Goal: Information Seeking & Learning: Understand process/instructions

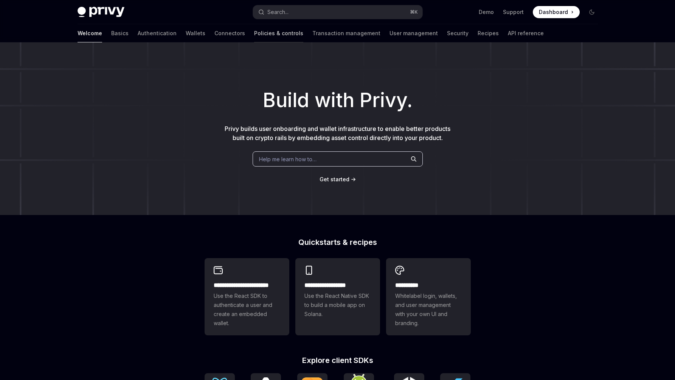
click at [254, 33] on link "Policies & controls" at bounding box center [278, 33] width 49 height 18
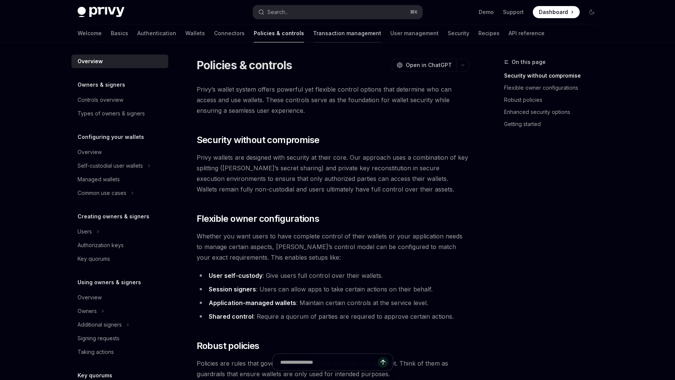
click at [313, 29] on link "Transaction management" at bounding box center [347, 33] width 68 height 18
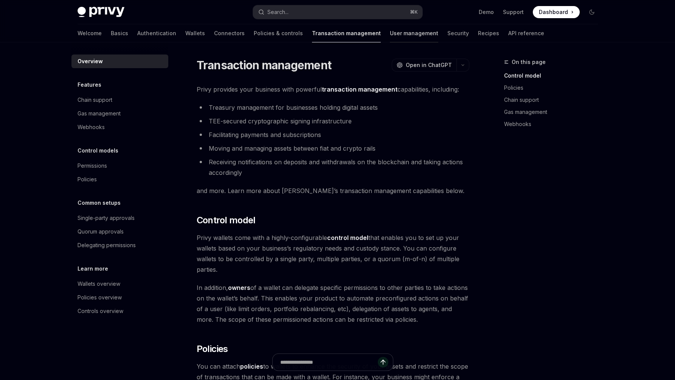
click at [390, 37] on link "User management" at bounding box center [414, 33] width 48 height 18
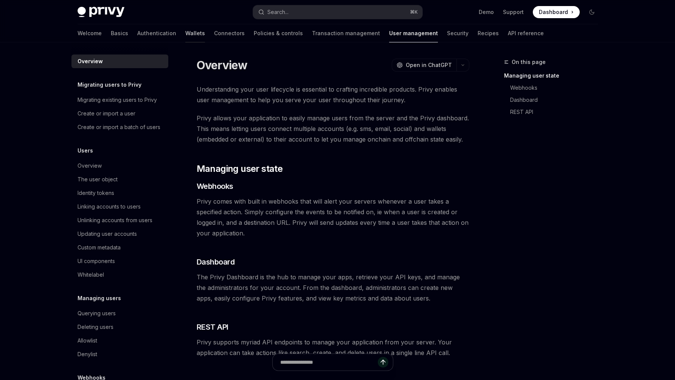
click at [185, 35] on link "Wallets" at bounding box center [195, 33] width 20 height 18
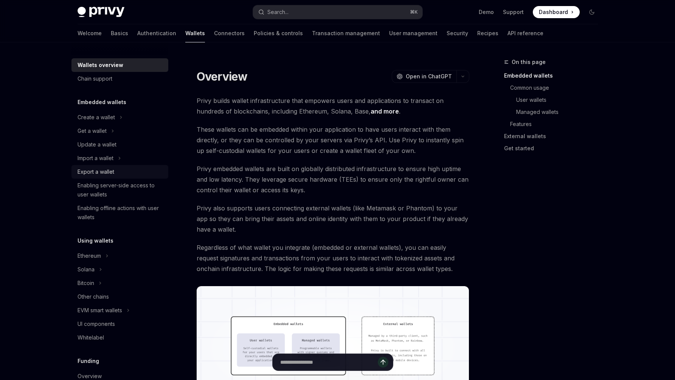
click at [103, 171] on div "Export a wallet" at bounding box center [96, 171] width 37 height 9
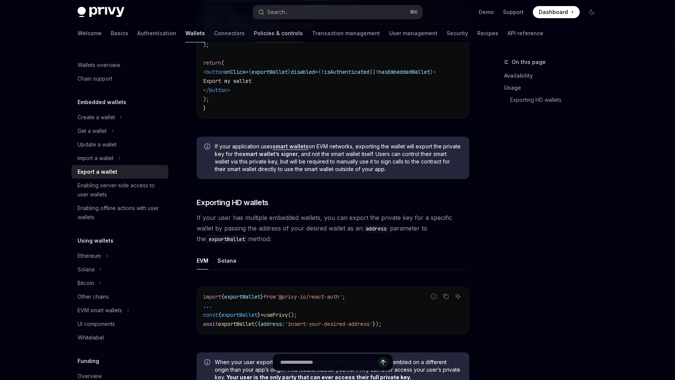
scroll to position [604, 0]
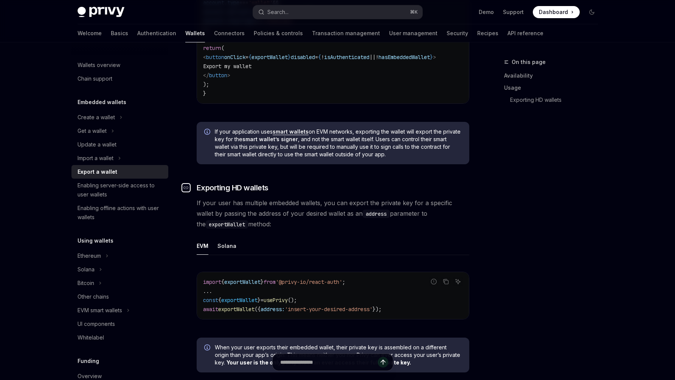
click at [191, 189] on link "​" at bounding box center [189, 187] width 15 height 11
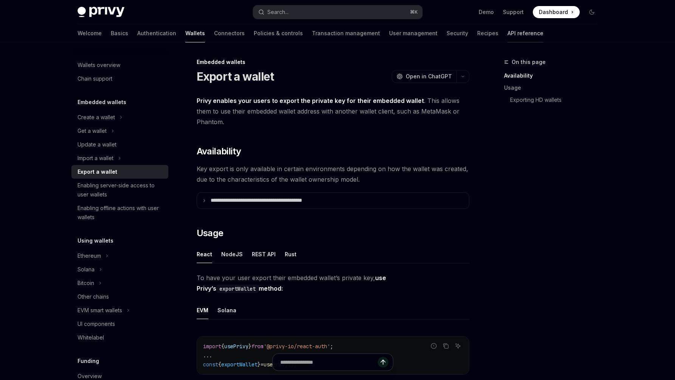
click at [508, 29] on link "API reference" at bounding box center [526, 33] width 36 height 18
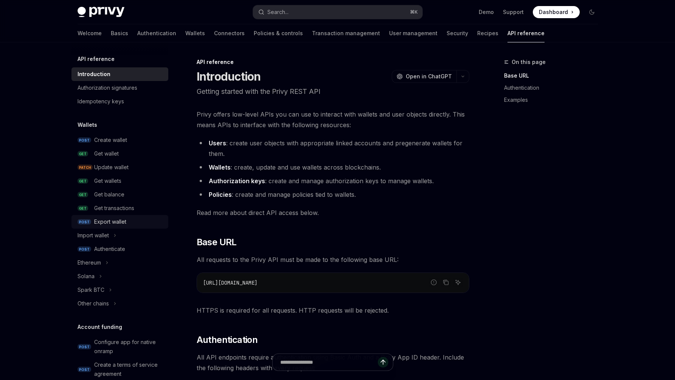
click at [110, 215] on link "POST Export wallet" at bounding box center [119, 222] width 97 height 14
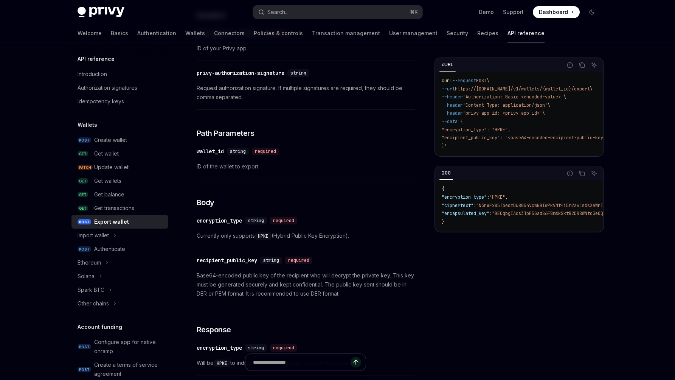
scroll to position [283, 0]
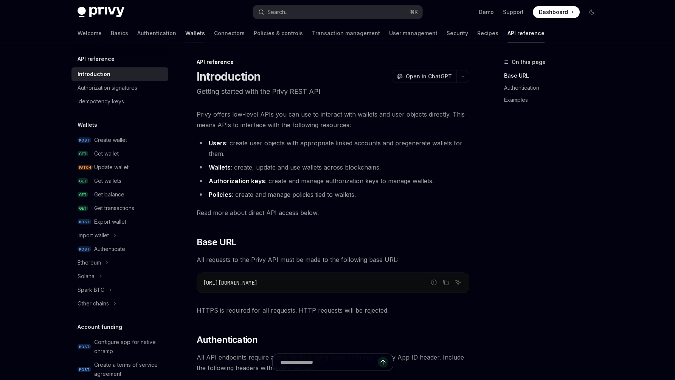
click at [185, 30] on link "Wallets" at bounding box center [195, 33] width 20 height 18
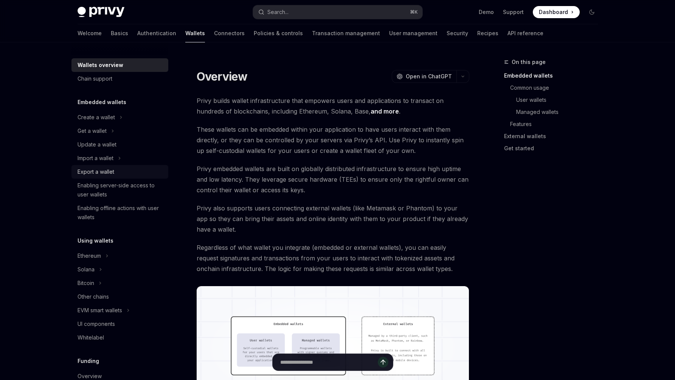
click at [102, 168] on div "Export a wallet" at bounding box center [96, 171] width 37 height 9
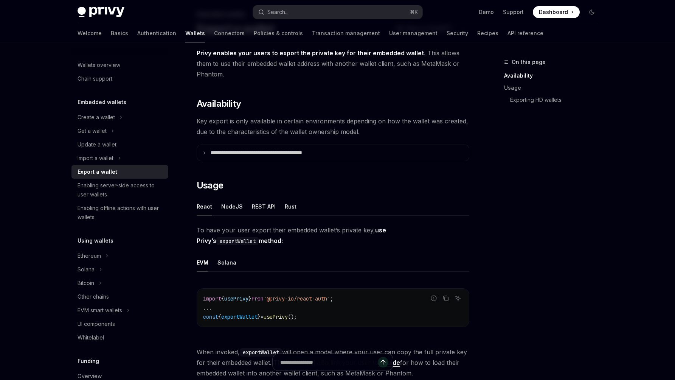
scroll to position [49, 0]
click at [259, 204] on div "REST API" at bounding box center [264, 205] width 24 height 18
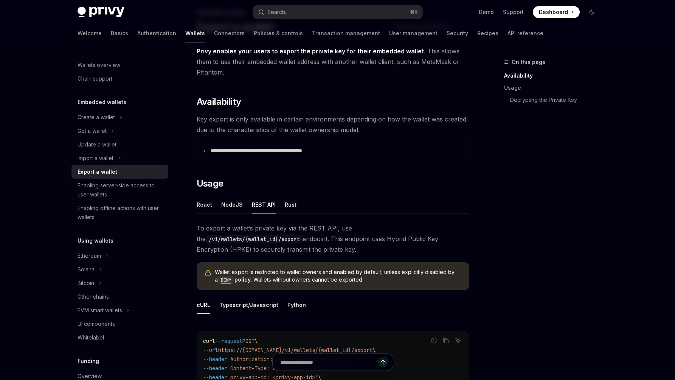
scroll to position [49, 0]
click at [199, 205] on div "React" at bounding box center [205, 205] width 16 height 18
type textarea "*"
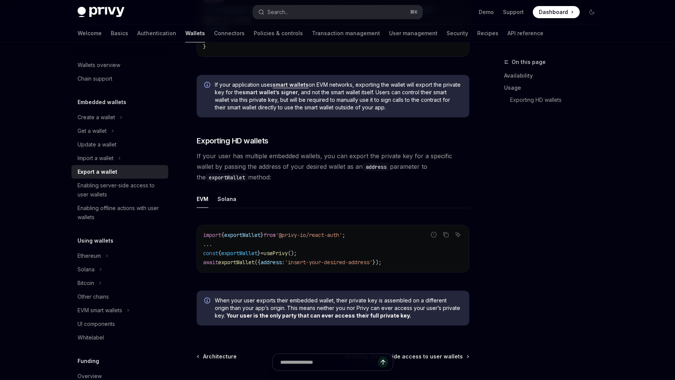
scroll to position [657, 0]
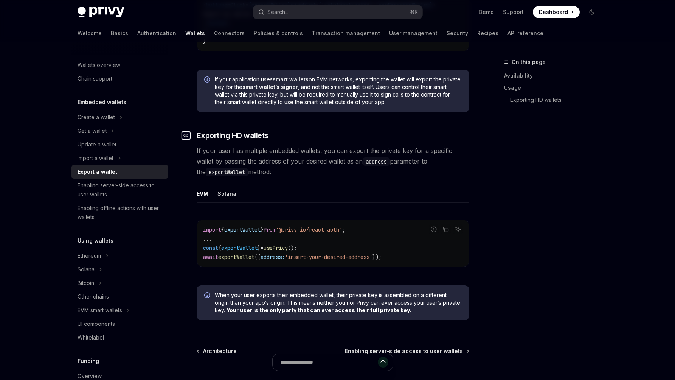
click at [187, 138] on icon "Navigate to header" at bounding box center [185, 135] width 5 height 5
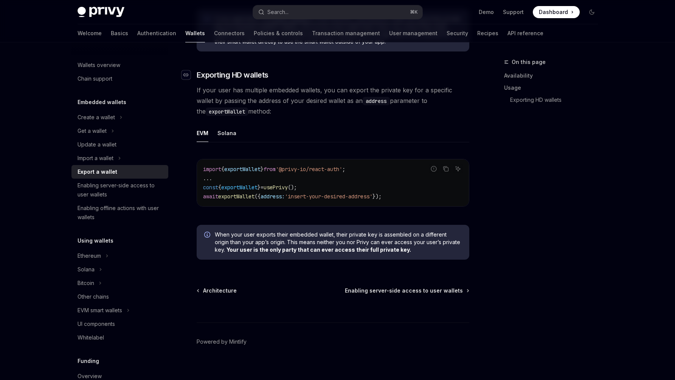
scroll to position [728, 0]
